Goal: Information Seeking & Learning: Learn about a topic

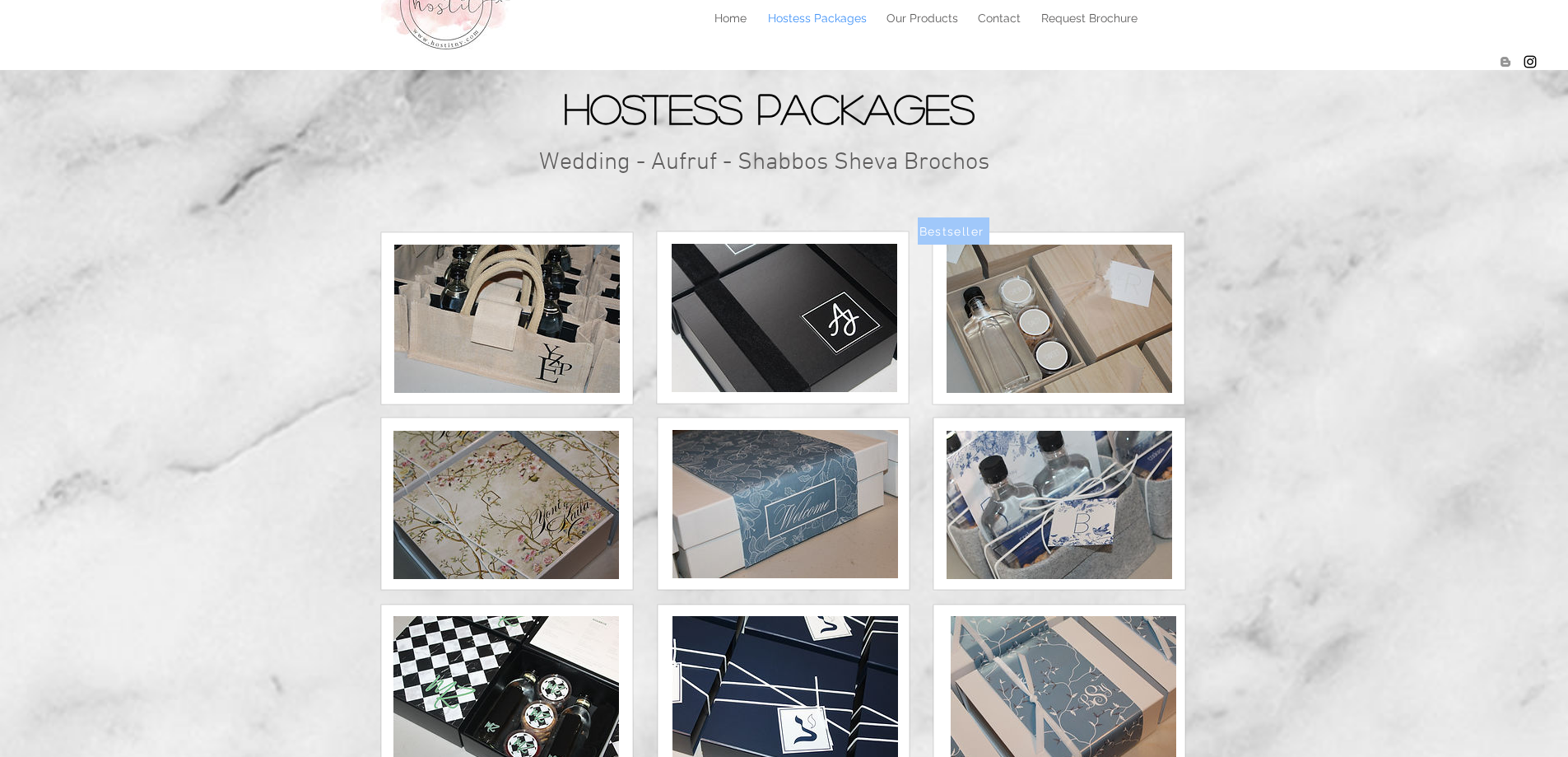
scroll to position [82, 0]
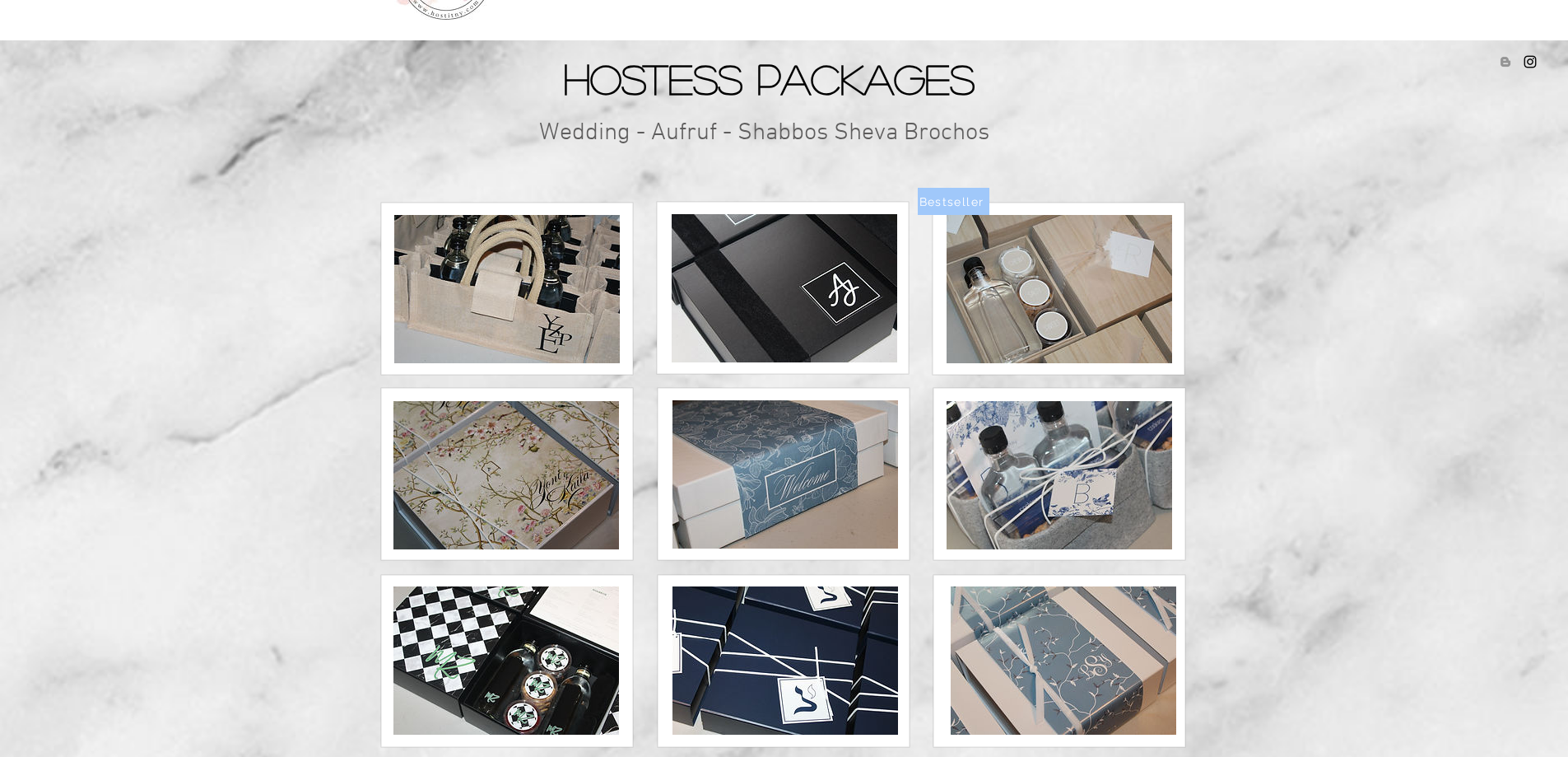
click at [493, 273] on img at bounding box center [506, 289] width 226 height 148
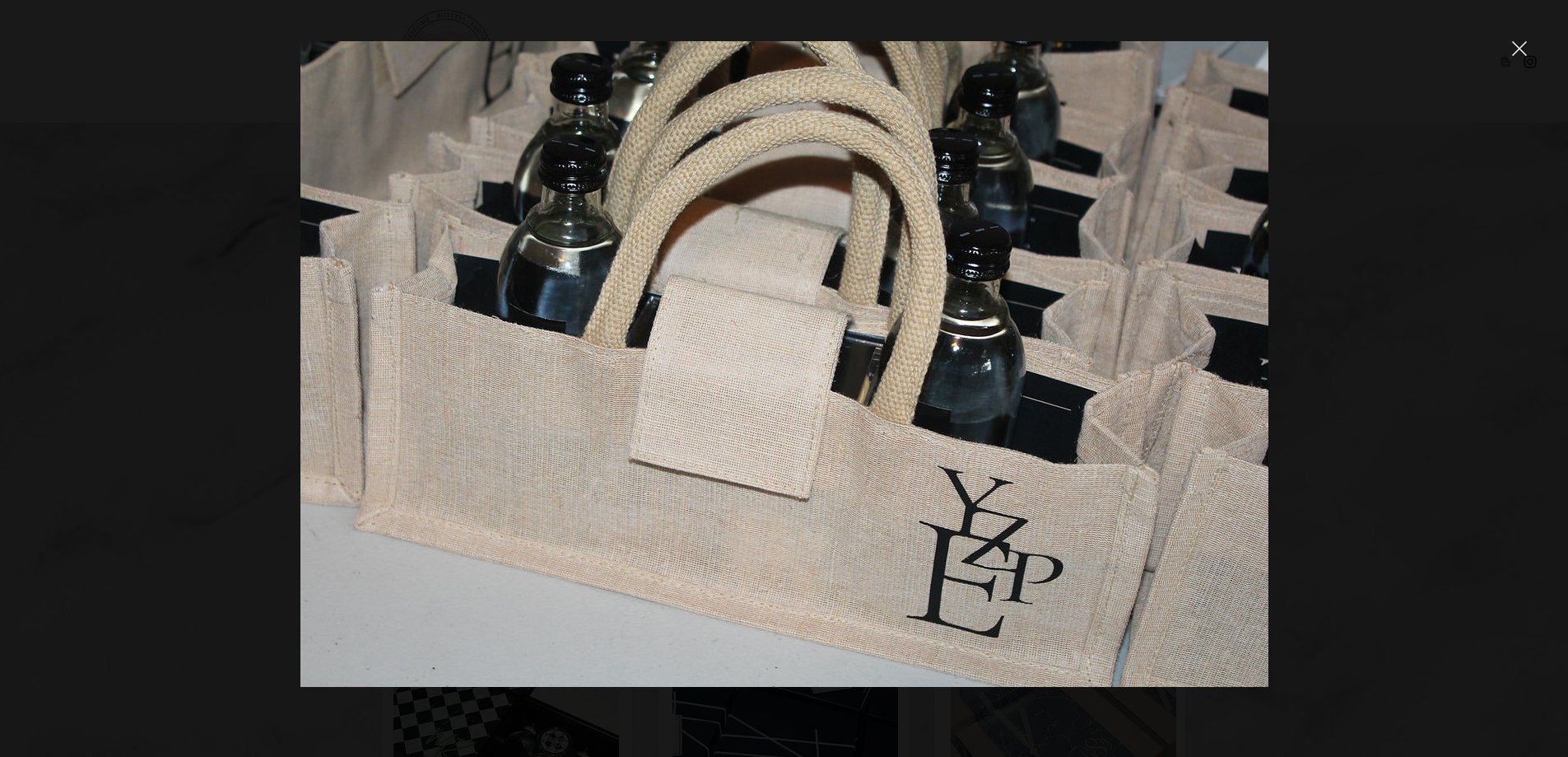
click at [1369, 395] on div at bounding box center [784, 378] width 1568 height 757
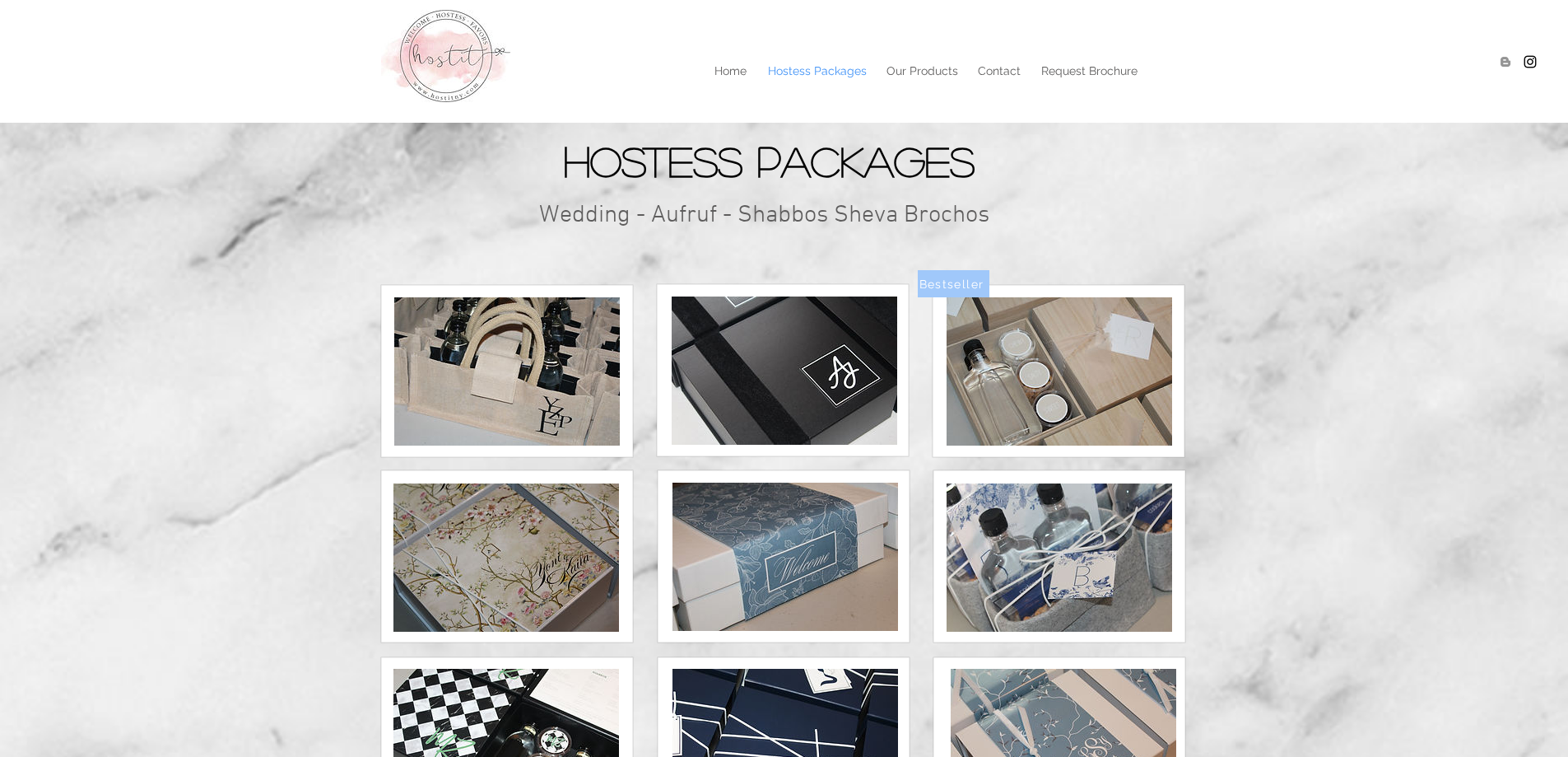
click at [519, 399] on img at bounding box center [506, 372] width 226 height 148
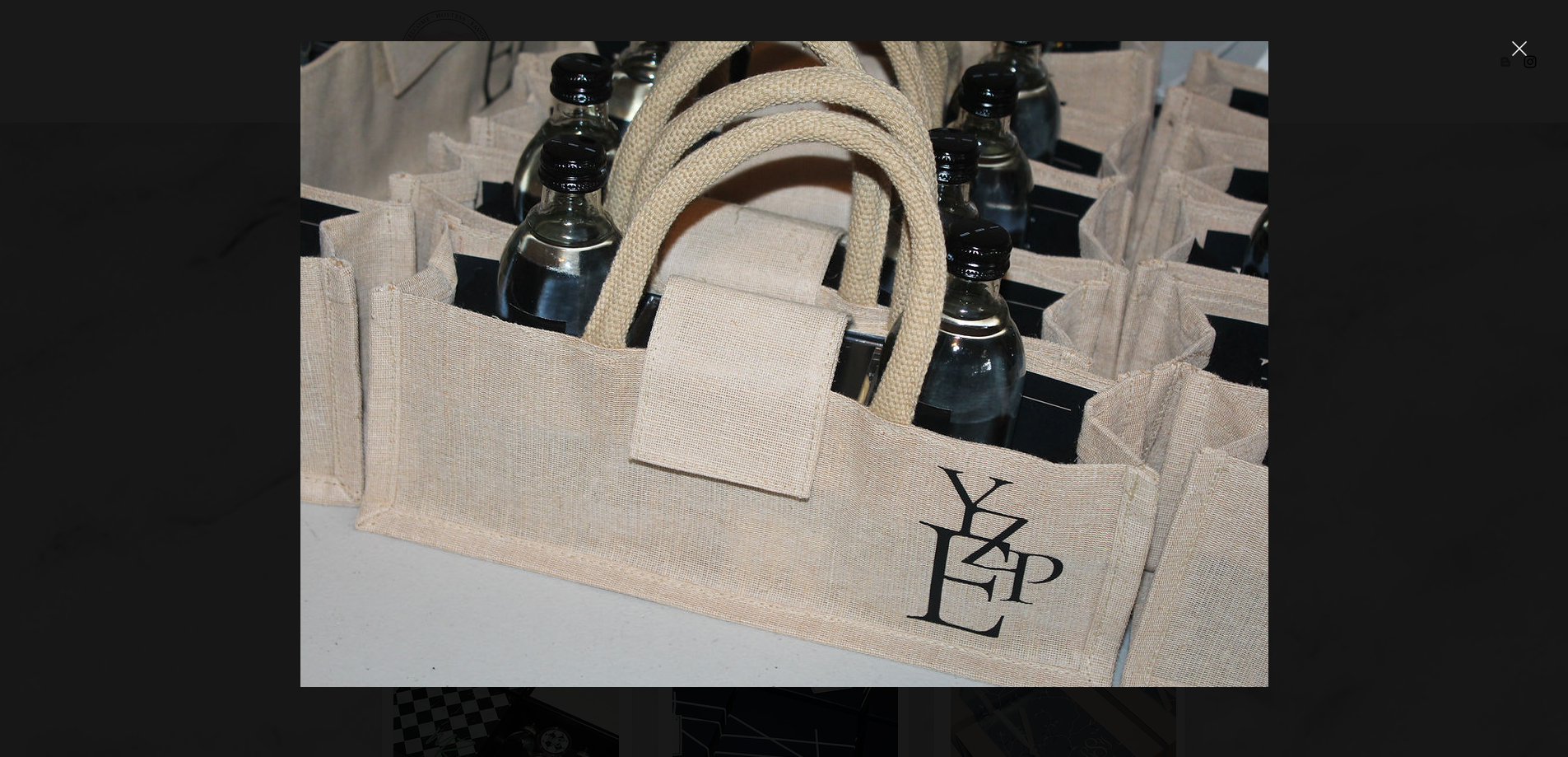
click at [1367, 433] on div at bounding box center [784, 378] width 1568 height 757
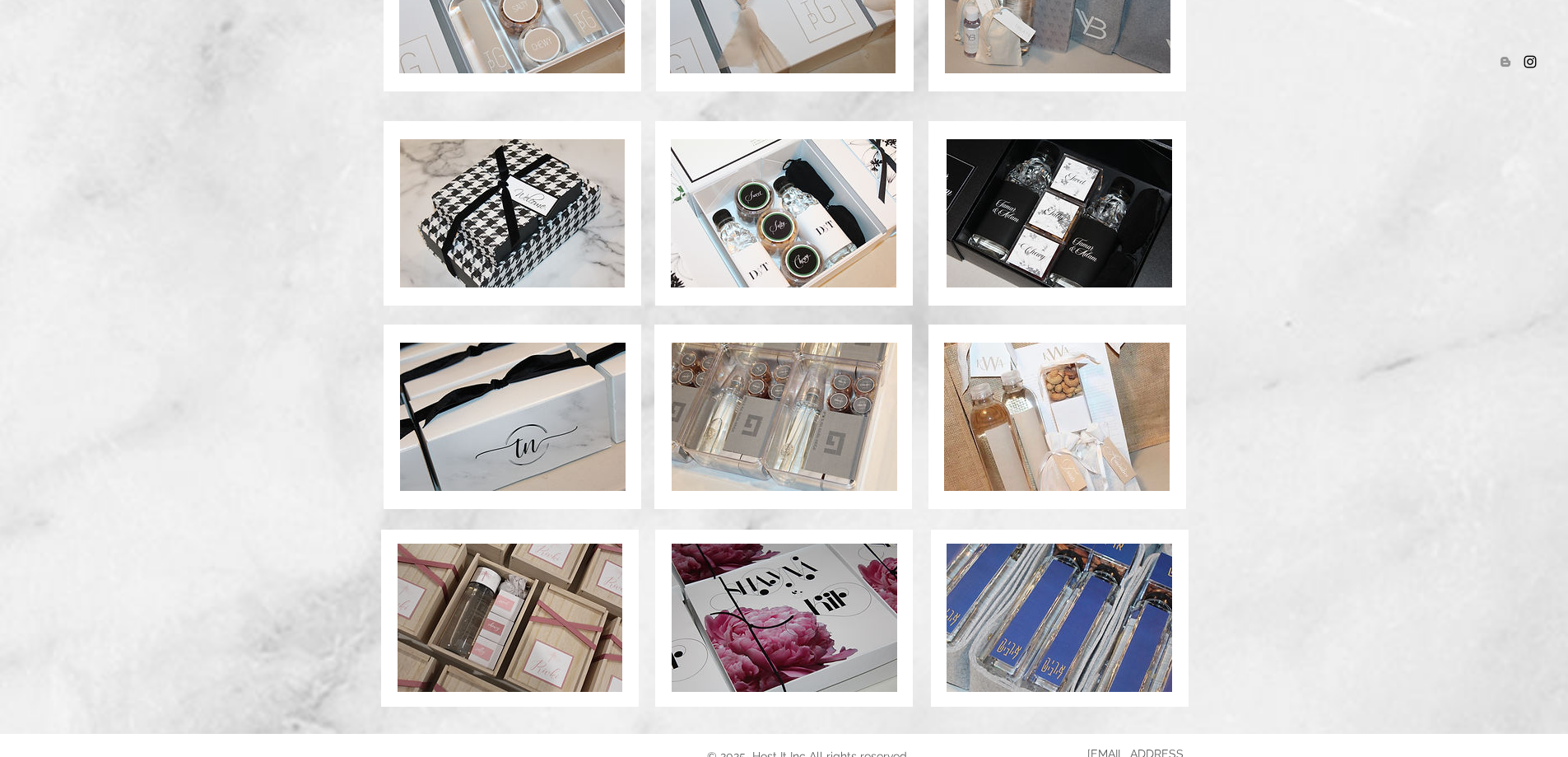
scroll to position [1056, 0]
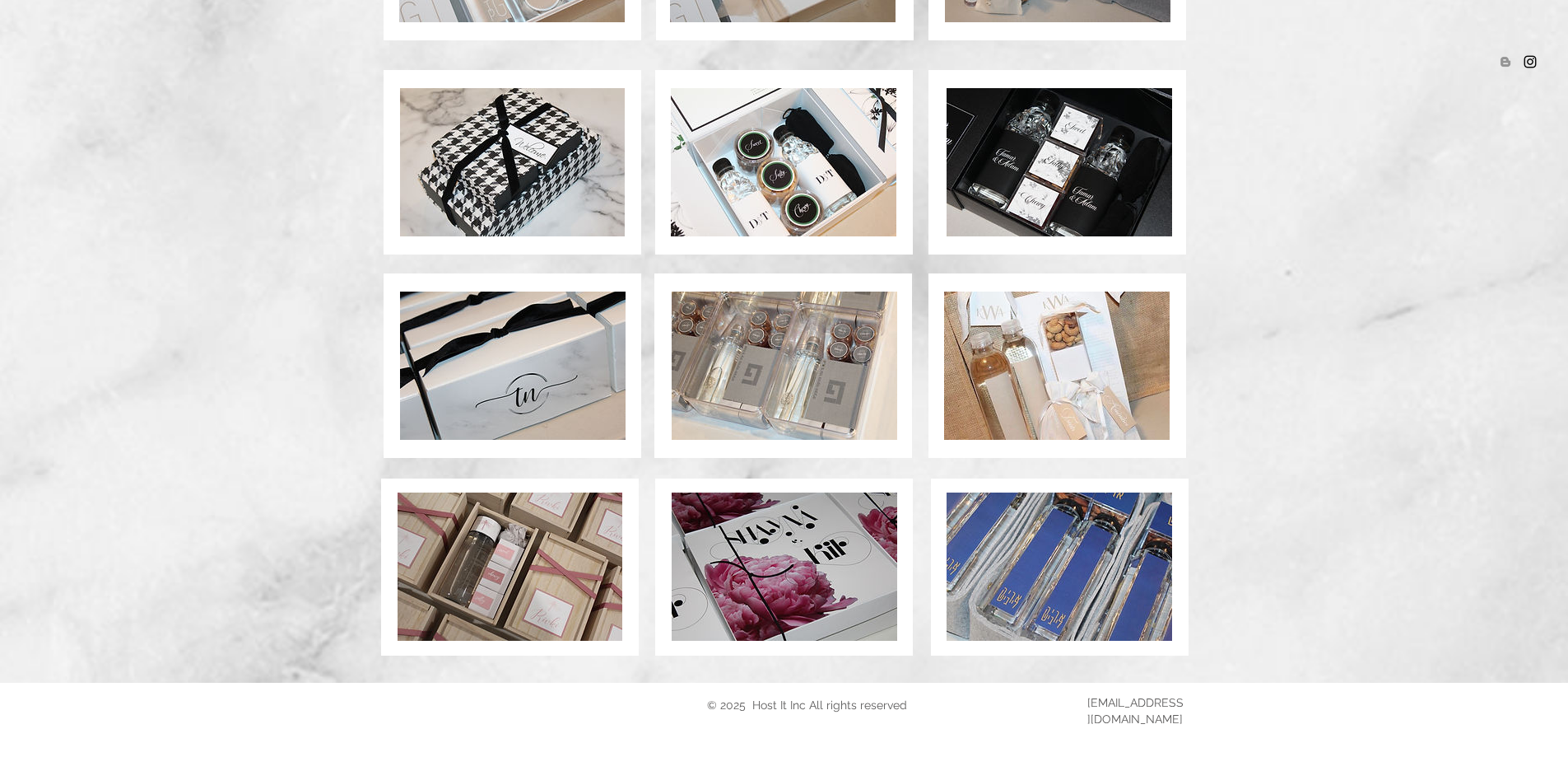
click at [532, 535] on img at bounding box center [510, 567] width 225 height 148
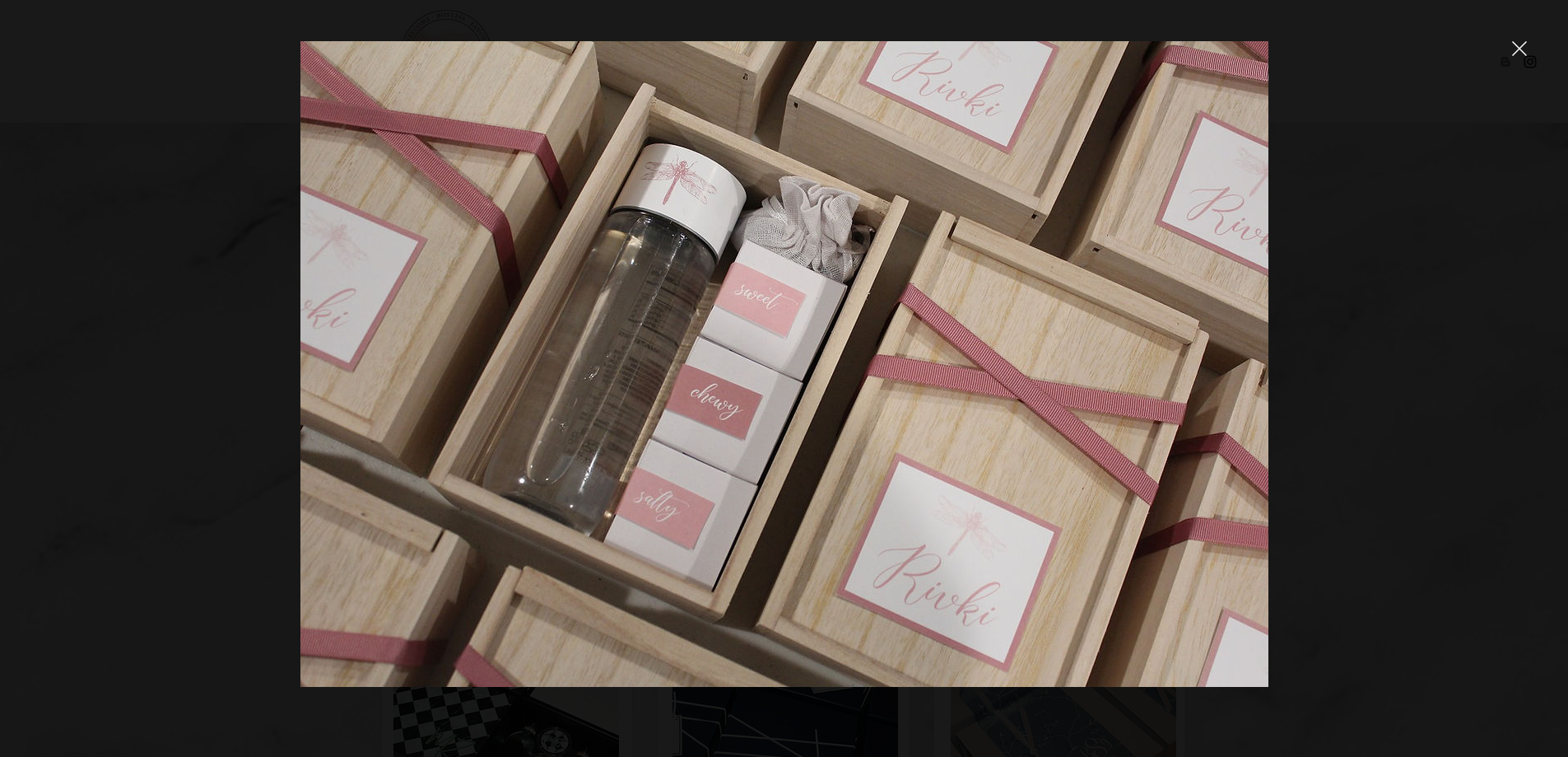
click at [1453, 437] on div at bounding box center [784, 378] width 1568 height 757
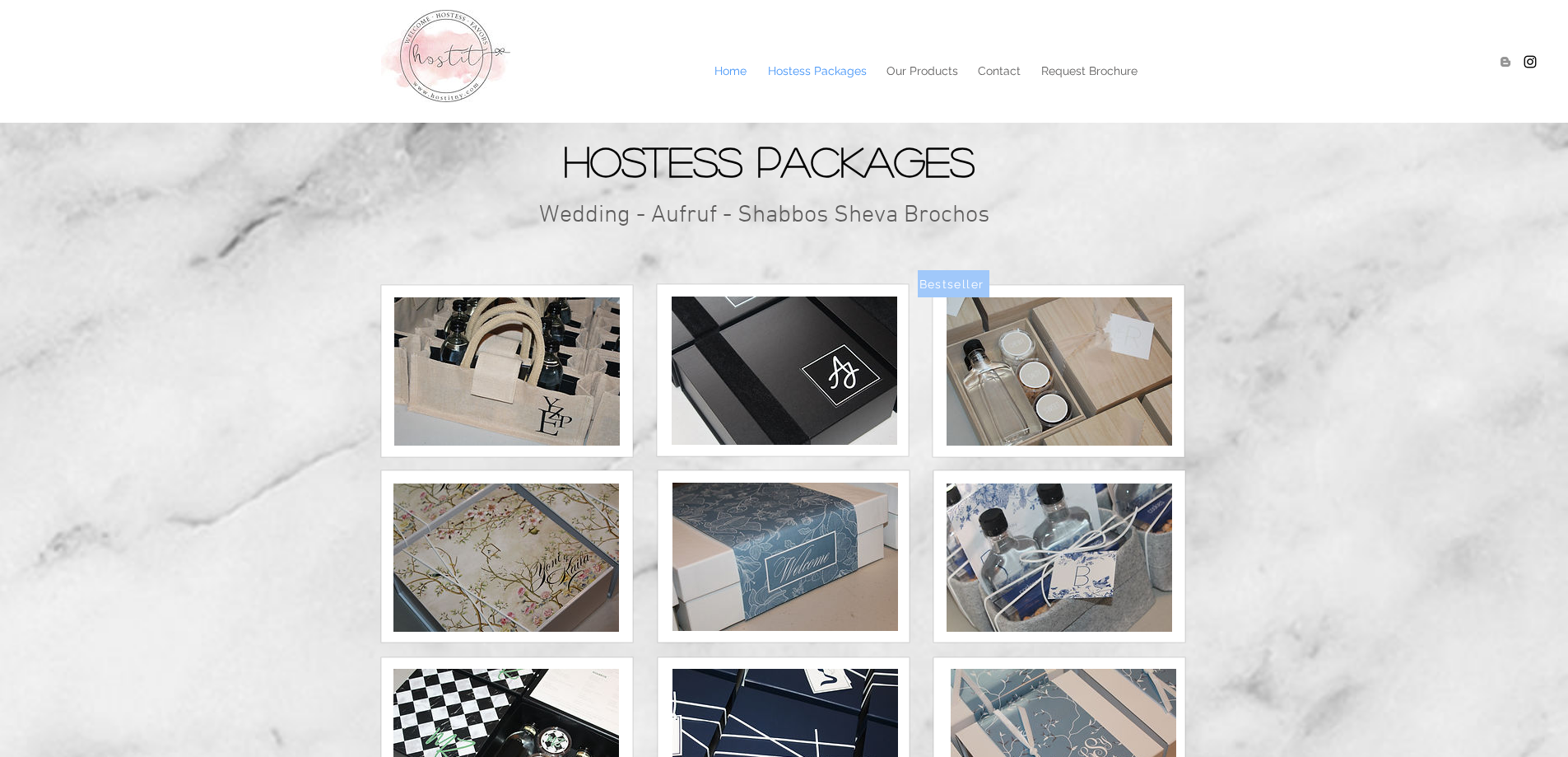
click at [736, 67] on p "Home" at bounding box center [730, 71] width 49 height 24
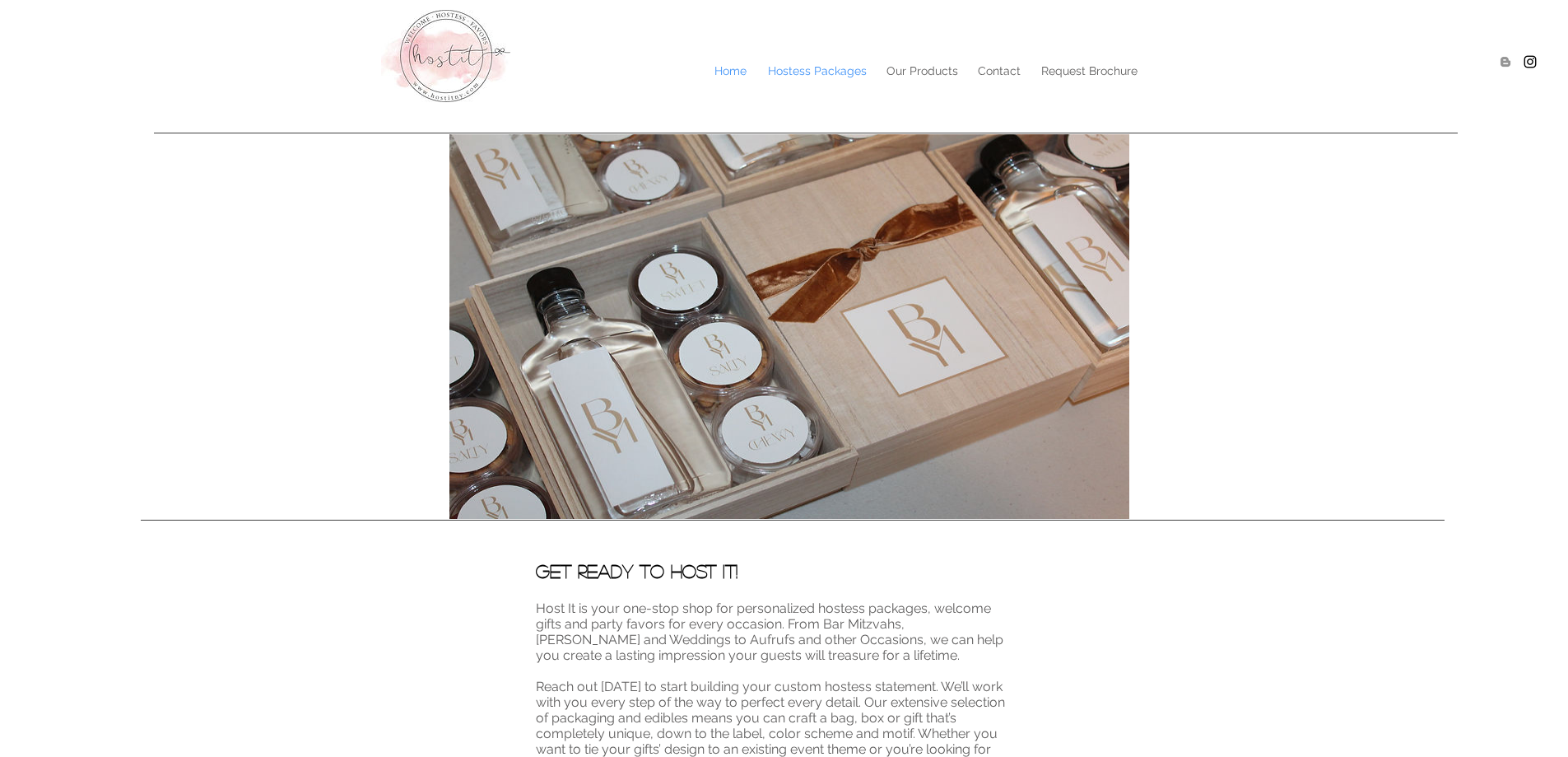
click at [802, 66] on p "Hostess Packages" at bounding box center [818, 71] width 115 height 24
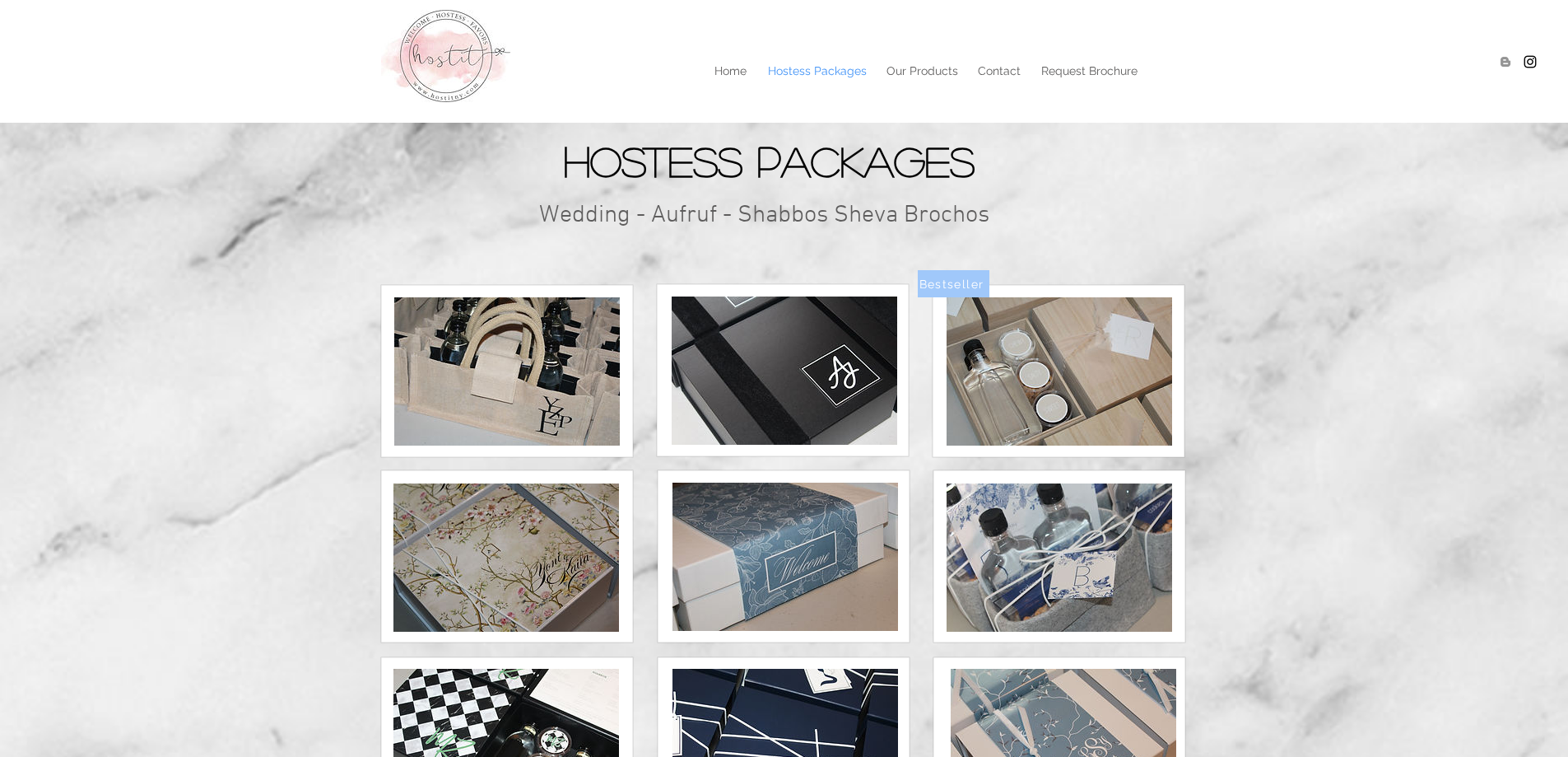
click at [520, 367] on img at bounding box center [506, 372] width 226 height 148
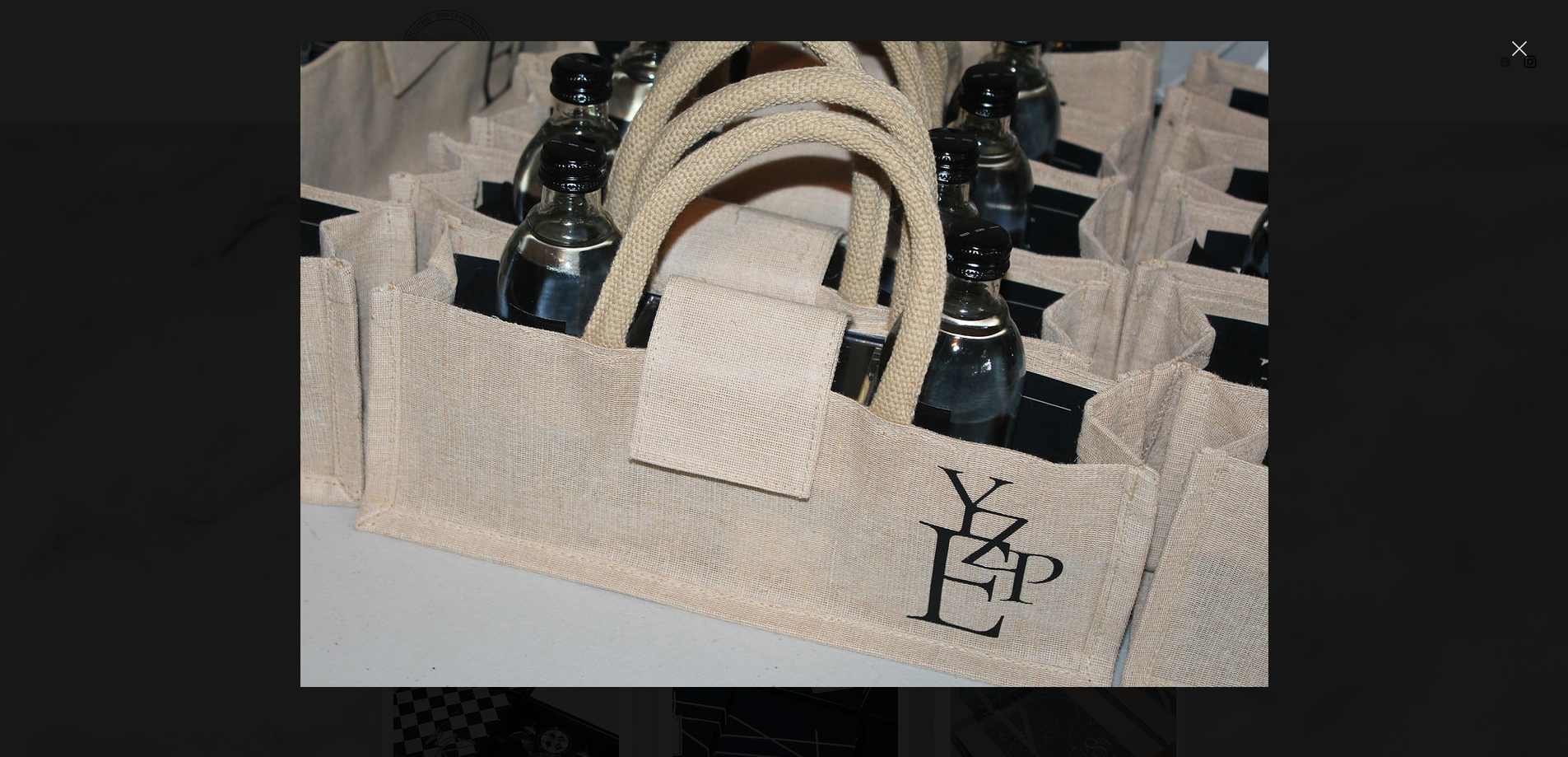
click at [1430, 339] on div at bounding box center [784, 378] width 1568 height 757
